Goal: Information Seeking & Learning: Learn about a topic

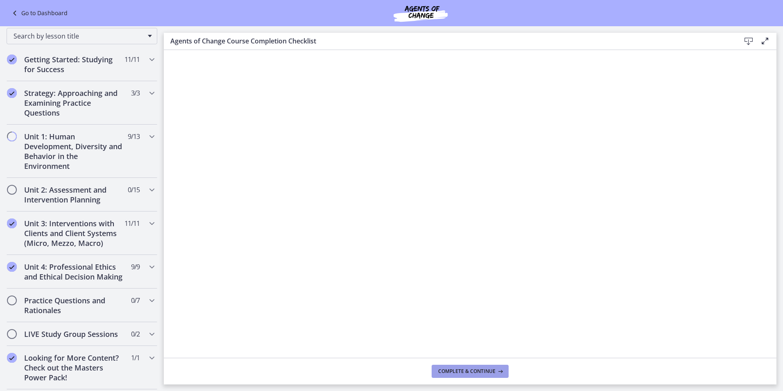
click at [463, 368] on span "Complete & continue" at bounding box center [466, 371] width 57 height 7
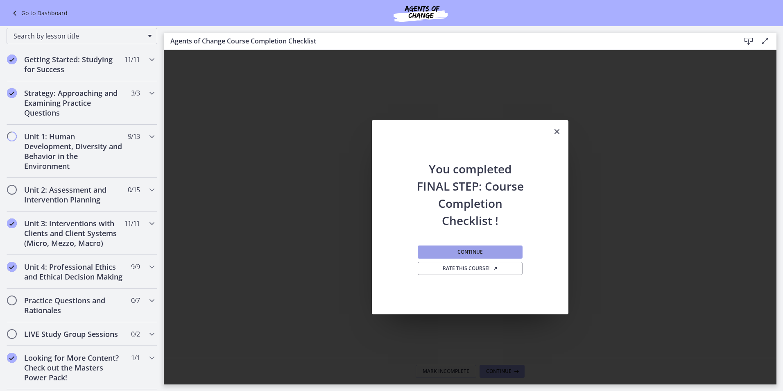
click at [511, 252] on button "Continue" at bounding box center [470, 251] width 105 height 13
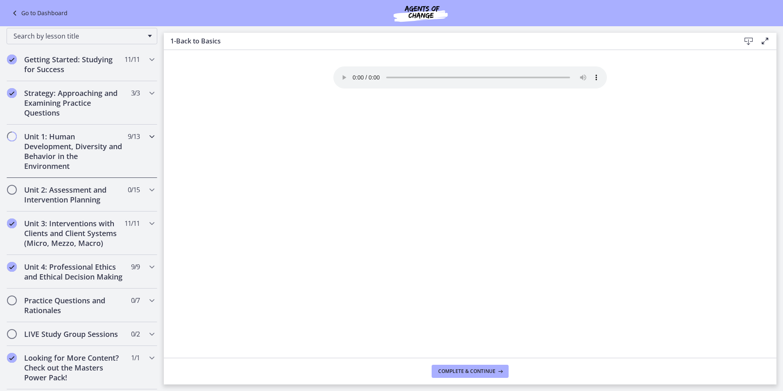
click at [41, 147] on h2 "Unit 1: Human Development, Diversity and Behavior in the Environment" at bounding box center [74, 151] width 100 height 39
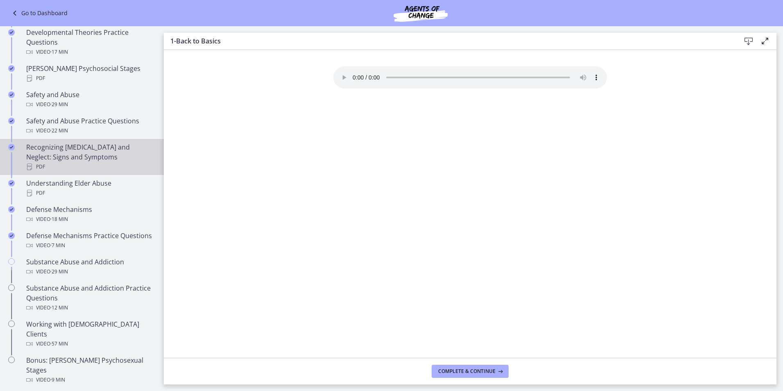
scroll to position [302, 0]
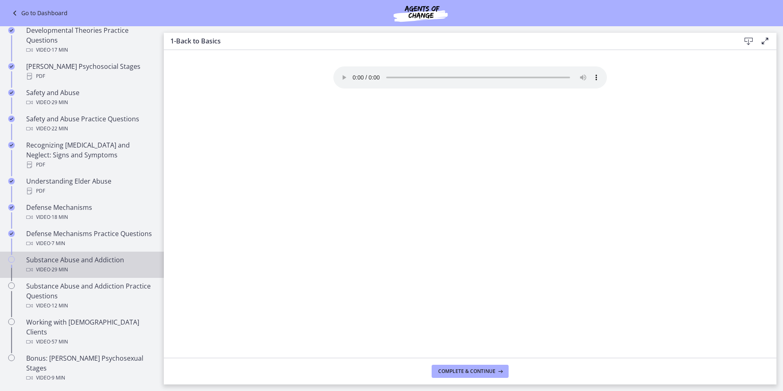
click at [73, 264] on div "Substance Abuse and Addiction Video · 29 min" at bounding box center [90, 265] width 128 height 20
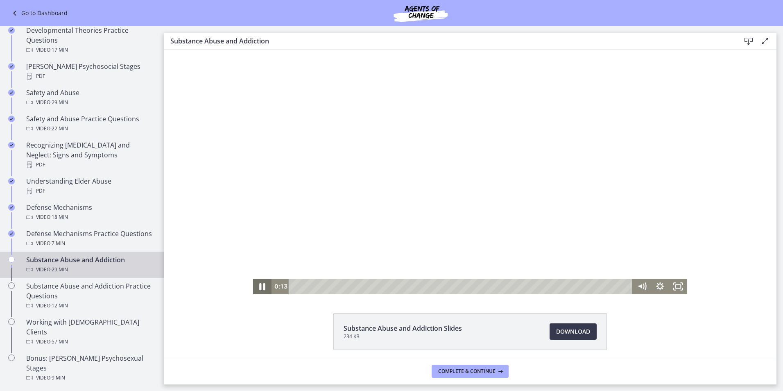
click at [256, 288] on icon "Pause" at bounding box center [263, 286] width 22 height 19
